Goal: Information Seeking & Learning: Learn about a topic

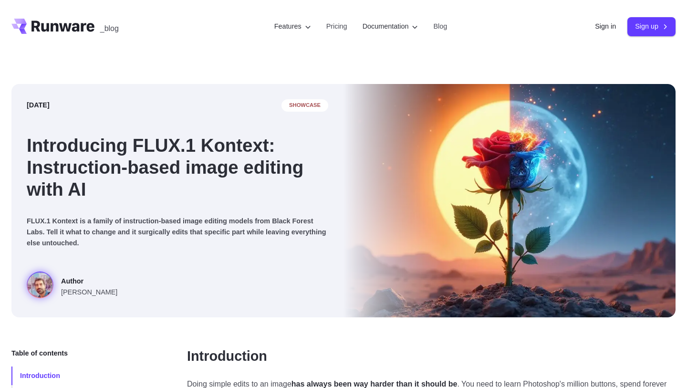
drag, startPoint x: 168, startPoint y: 164, endPoint x: 209, endPoint y: 169, distance: 41.4
click at [172, 164] on h1 "Introducing FLUX.1 Kontext: Instruction-based image editing with AI" at bounding box center [178, 168] width 302 height 66
click at [212, 171] on h1 "Introducing FLUX.1 Kontext: Instruction-based image editing with AI" at bounding box center [178, 168] width 302 height 66
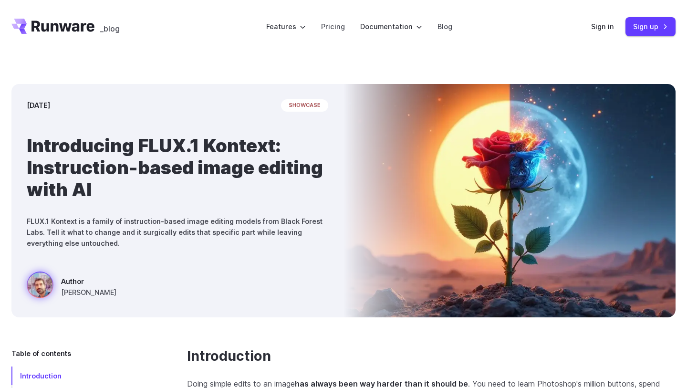
click at [182, 180] on h1 "Introducing FLUX.1 Kontext: Instruction-based image editing with AI" at bounding box center [178, 168] width 302 height 66
click at [130, 185] on h1 "Introducing FLUX.1 Kontext: Instruction-based image editing with AI" at bounding box center [178, 168] width 302 height 66
click at [119, 184] on h1 "Introducing FLUX.1 Kontext: Instruction-based image editing with AI" at bounding box center [178, 168] width 302 height 66
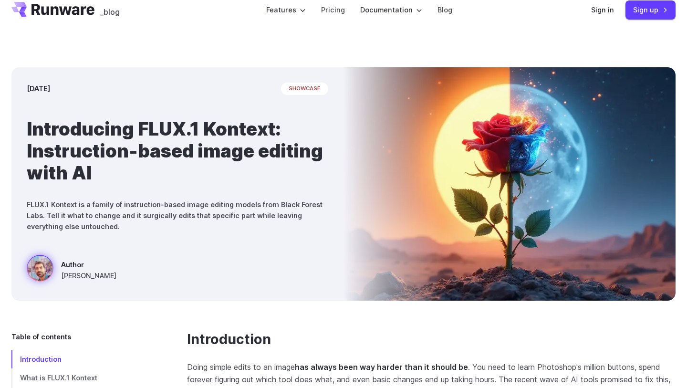
scroll to position [15, 0]
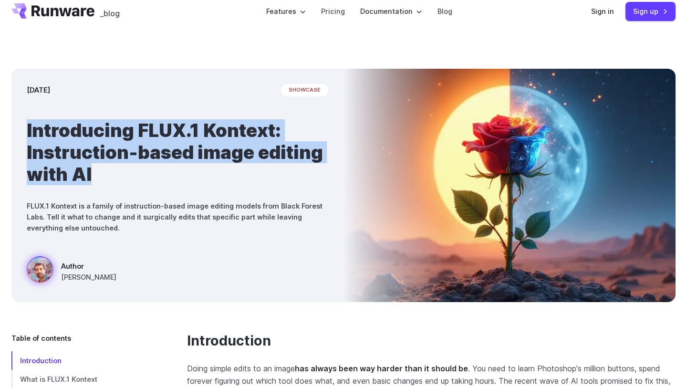
drag, startPoint x: 26, startPoint y: 132, endPoint x: 110, endPoint y: 180, distance: 97.3
click at [110, 180] on div "[DATE] showcase Introducing FLUX.1 Kontext: Instruction-based image editing wit…" at bounding box center [177, 185] width 332 height 233
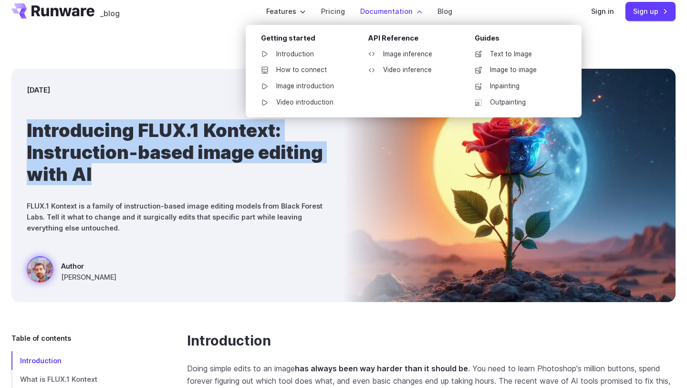
copy h1 "Introducing FLUX.1 Kontext: Instruction-based image editing with AI"
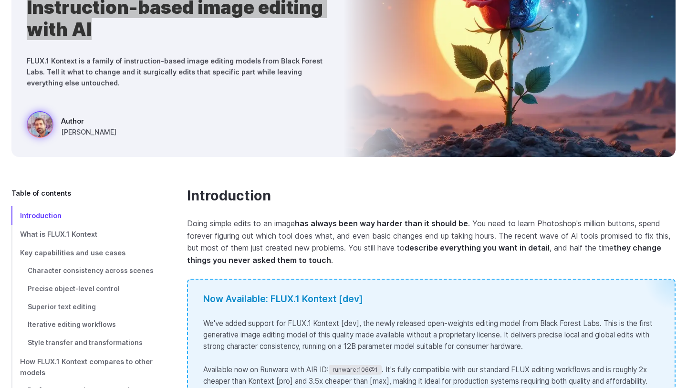
scroll to position [175, 0]
